Goal: Find specific page/section: Find specific page/section

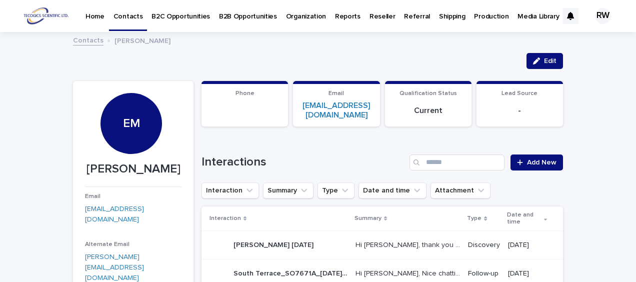
click at [245, 15] on p "B2B Opportunities" at bounding box center [248, 10] width 58 height 21
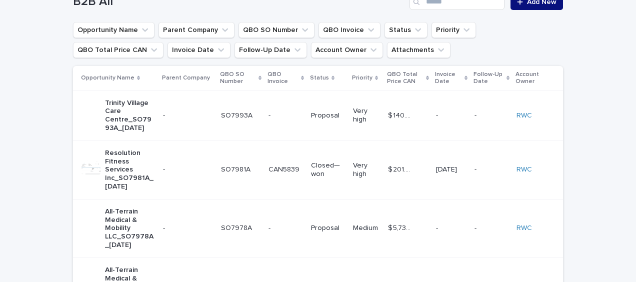
scroll to position [100, 0]
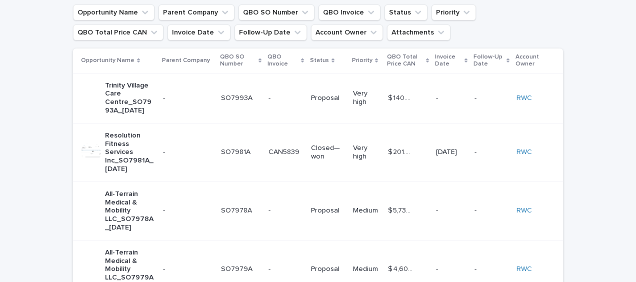
click at [112, 201] on p "All-Terrain Medical & Mobility LLC_SO7978A_[DATE]" at bounding box center [130, 211] width 50 height 42
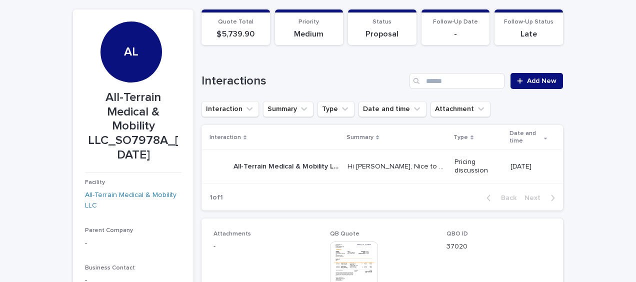
scroll to position [100, 0]
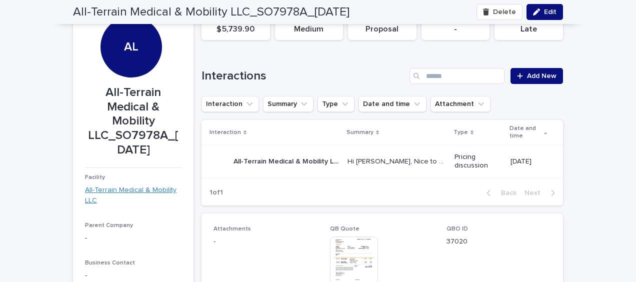
click at [95, 187] on link "All-Terrain Medical & Mobility LLC" at bounding box center [133, 195] width 97 height 21
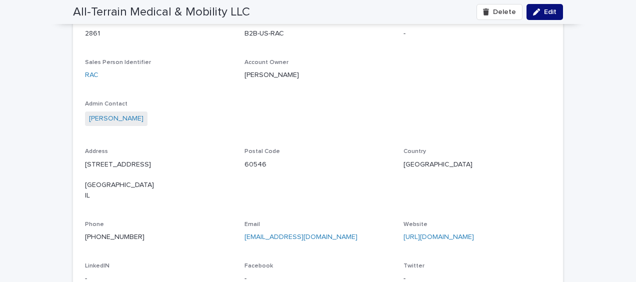
scroll to position [850, 0]
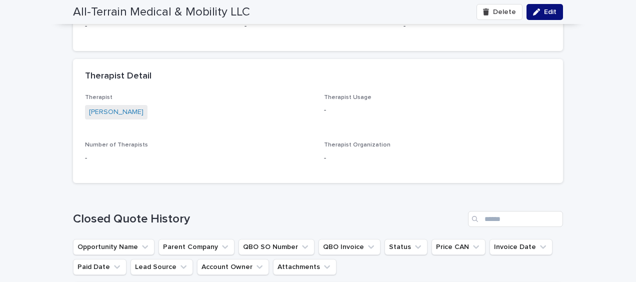
scroll to position [2336, 0]
